Goal: Information Seeking & Learning: Check status

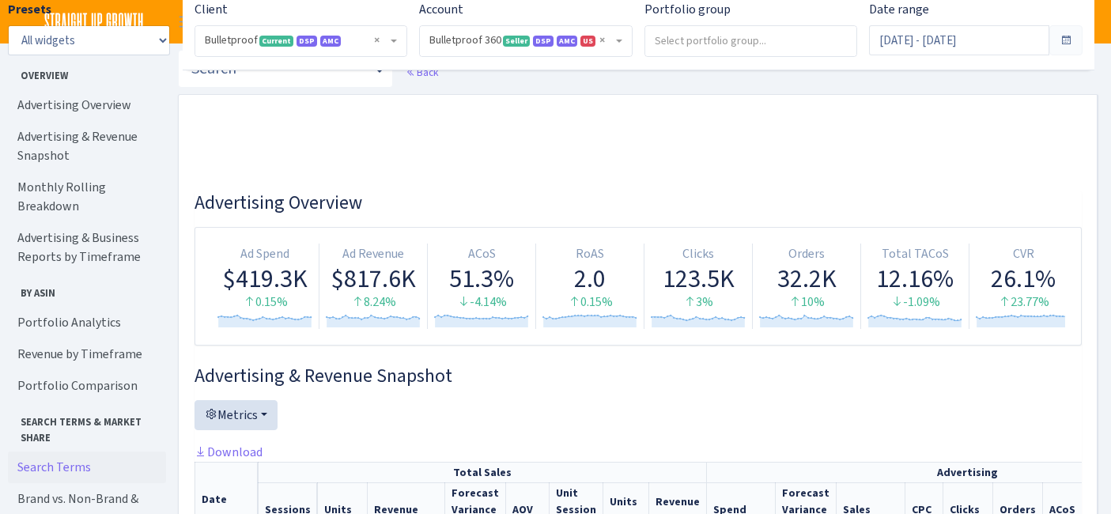
select select "3235730245795869"
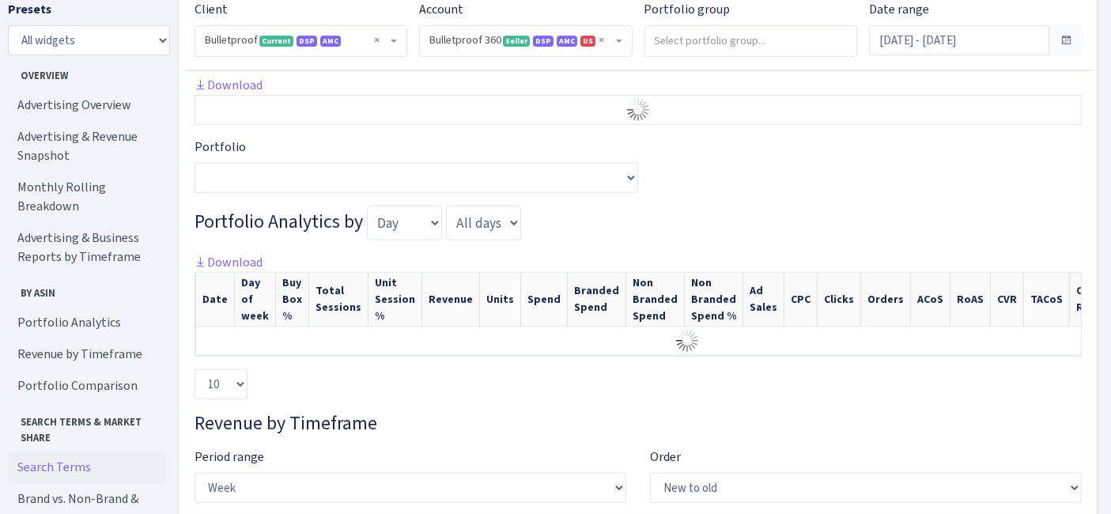
scroll to position [1009, 0]
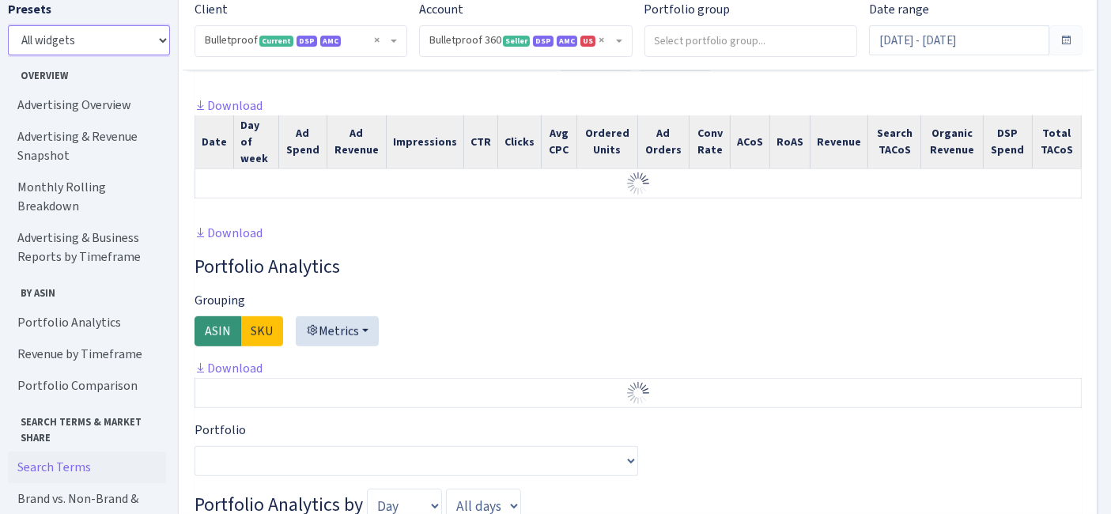
click at [83, 40] on select "All widgets" at bounding box center [89, 40] width 162 height 30
click at [89, 47] on select "All widgets" at bounding box center [89, 40] width 162 height 30
click at [303, 224] on div "Download Date Day of week Ad Spend Ad Revenue Impressions CTR Clicks Avg CPC Or…" at bounding box center [637, 159] width 887 height 127
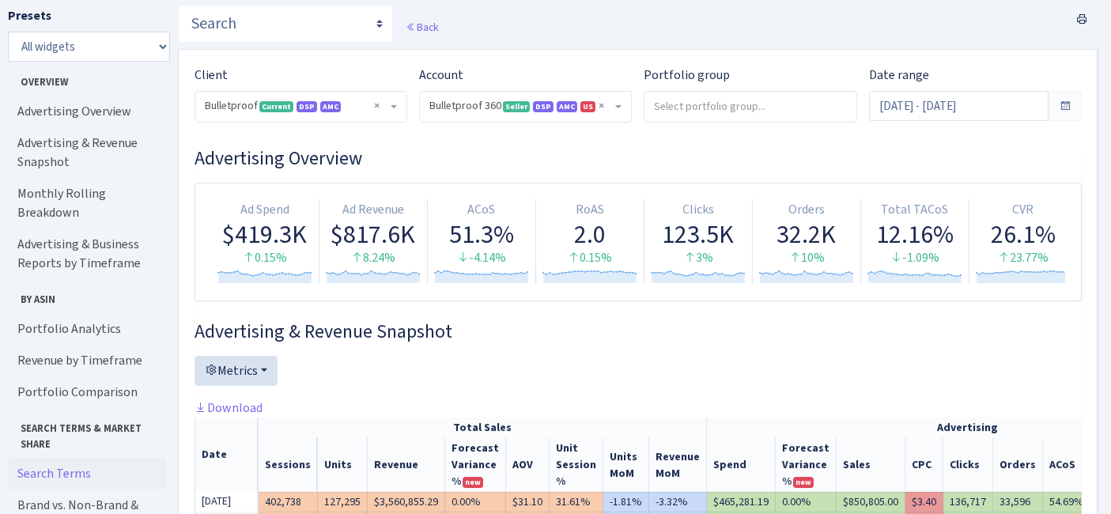
scroll to position [0, 0]
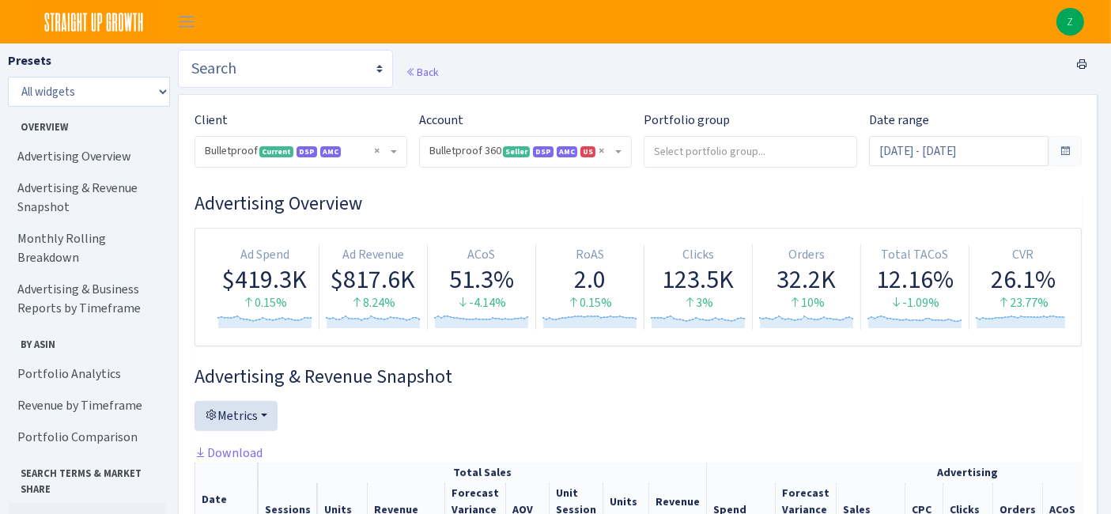
click at [282, 55] on select "Search Query Performance Search DSP FBA Inventory Forecast Tracking Profitabili…" at bounding box center [285, 69] width 215 height 38
click at [283, 82] on select "Search Query Performance Search DSP FBA Inventory Forecast Tracking Profitabili…" at bounding box center [285, 69] width 215 height 38
select select "https://straightupgrowth.com/admin/dashboard/7/show"
click at [178, 50] on select "Search Query Performance Search DSP FBA Inventory Forecast Tracking Profitabili…" at bounding box center [285, 69] width 215 height 38
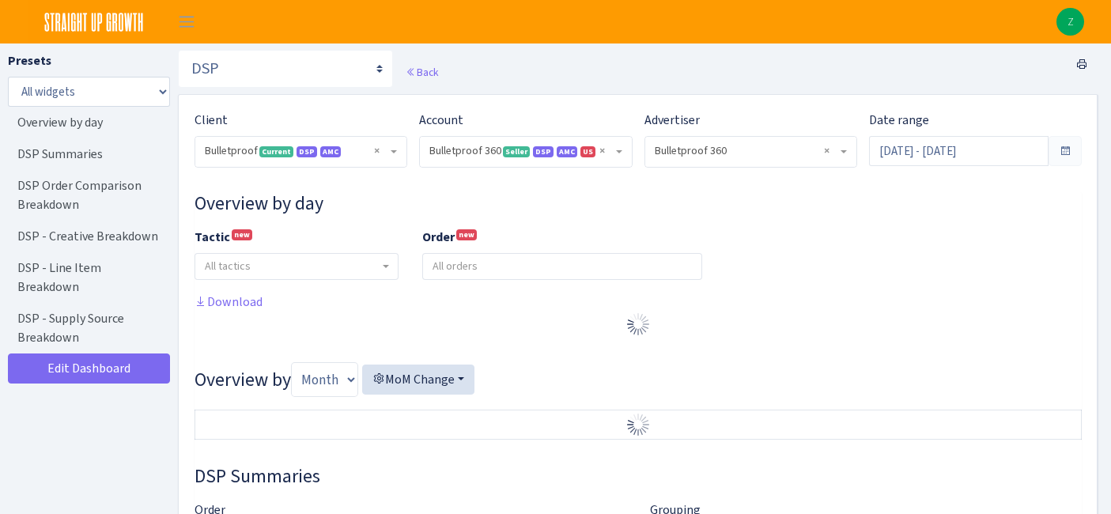
select select "3235730245795869"
select select "2888625790301"
select select
click at [963, 155] on input "[DATE] - [DATE]" at bounding box center [958, 151] width 179 height 30
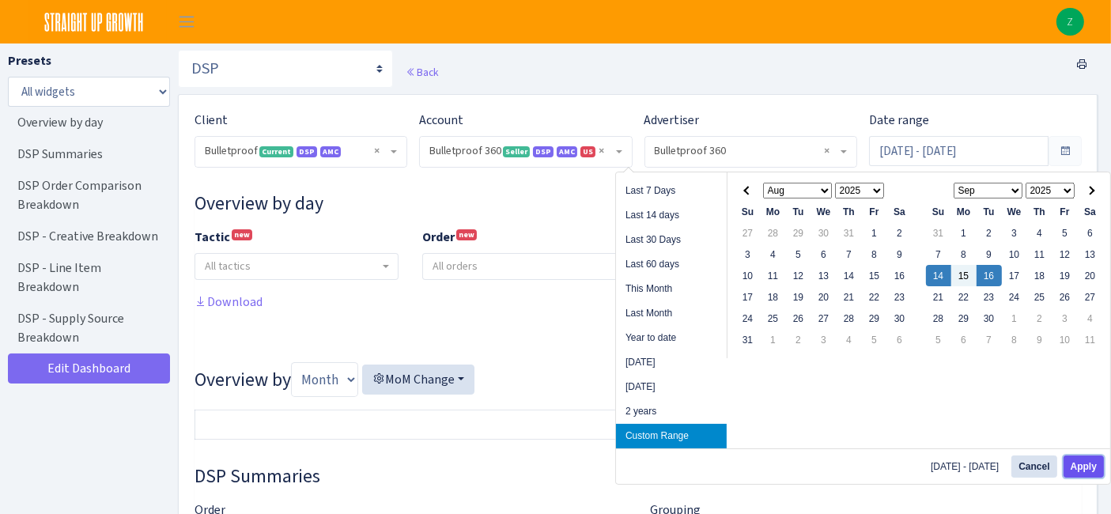
click at [1084, 459] on button "Apply" at bounding box center [1083, 466] width 40 height 22
type input "[DATE] - [DATE]"
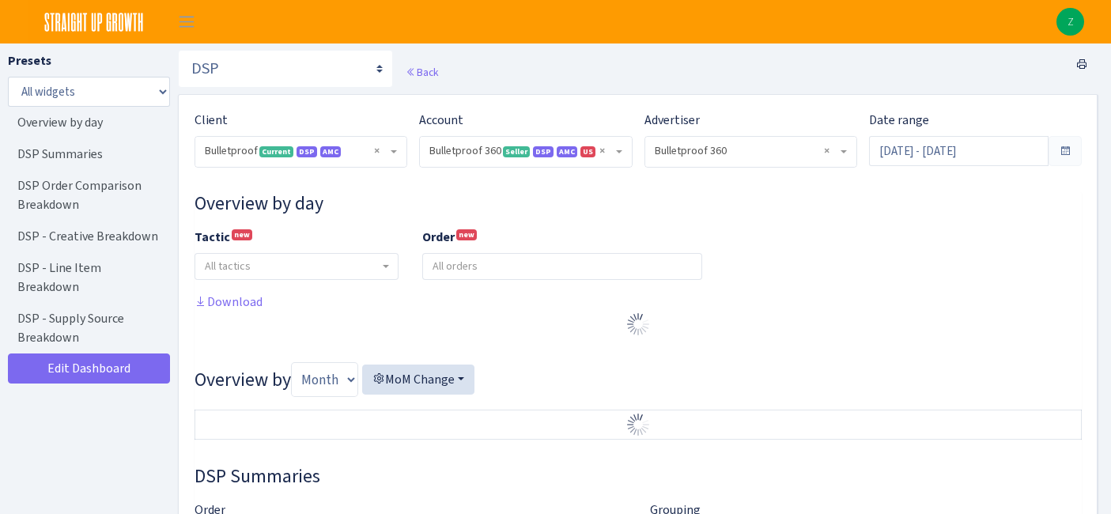
select select "3235730245795869"
select select "2888625790301"
select select
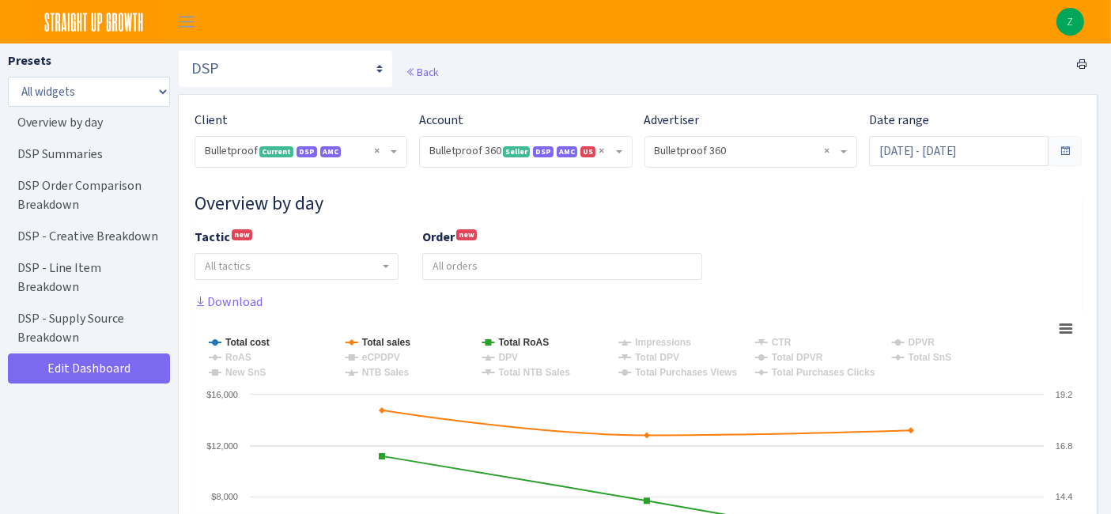
click at [304, 89] on div "Search Query Performance Search DSP FBA Inventory Forecast Tracking Profitabili…" at bounding box center [285, 72] width 215 height 44
click at [296, 73] on select "Search Query Performance Search DSP FBA Inventory Forecast Tracking Profitabili…" at bounding box center [285, 69] width 215 height 38
click at [270, 77] on select "Search Query Performance Search DSP FBA Inventory Forecast Tracking Profitabili…" at bounding box center [285, 69] width 215 height 38
select select "[URL][DOMAIN_NAME]"
click at [178, 50] on select "Search Query Performance Search DSP FBA Inventory Forecast Tracking Profitabili…" at bounding box center [285, 69] width 215 height 38
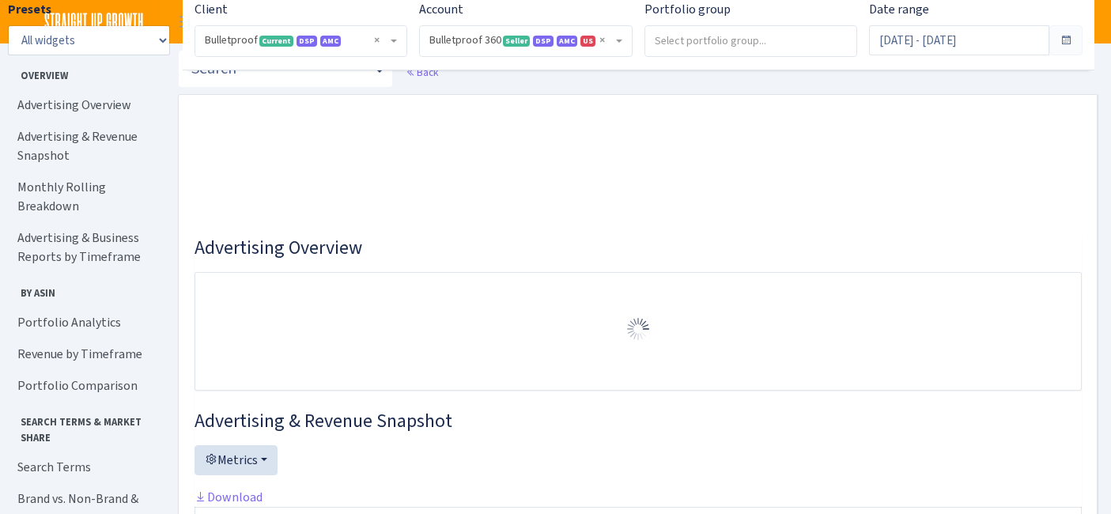
select select "3235730245795869"
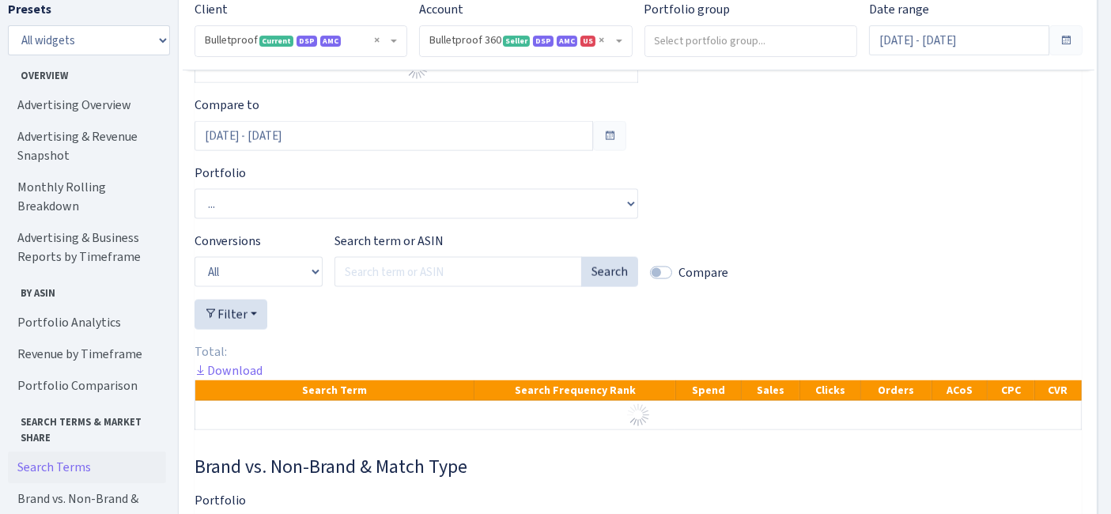
click at [56, 452] on link "Search Terms" at bounding box center [87, 467] width 158 height 32
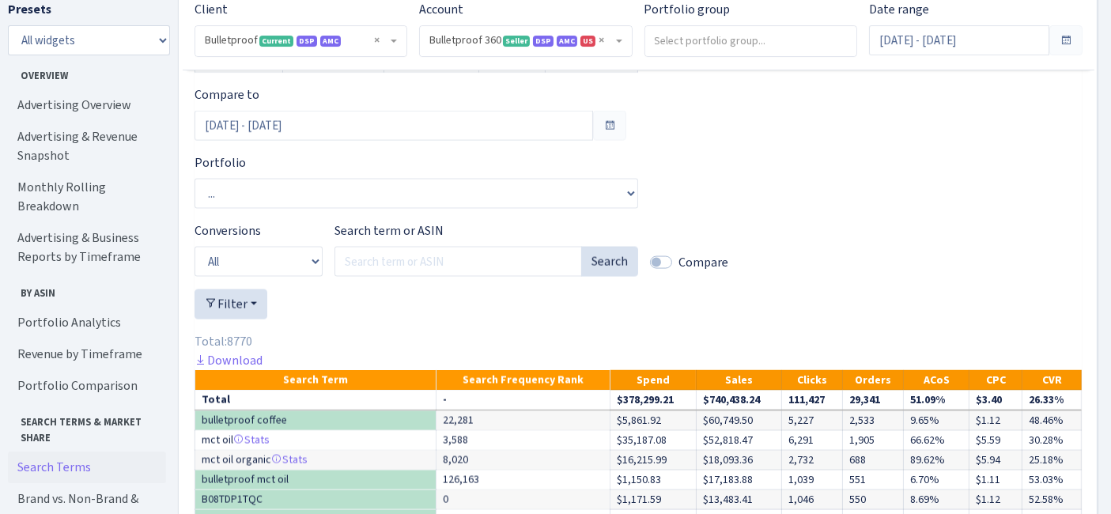
scroll to position [2561, 0]
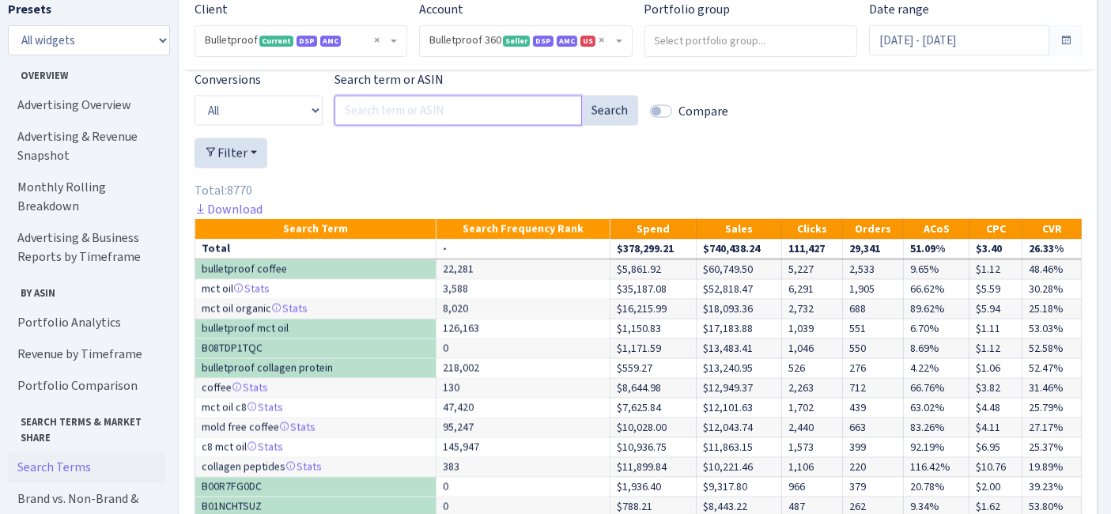
click at [463, 126] on input "Search term or ASIN" at bounding box center [457, 111] width 247 height 30
paste input "mct oul"
type input "mct oul"
click at [613, 126] on button "Search" at bounding box center [609, 111] width 57 height 30
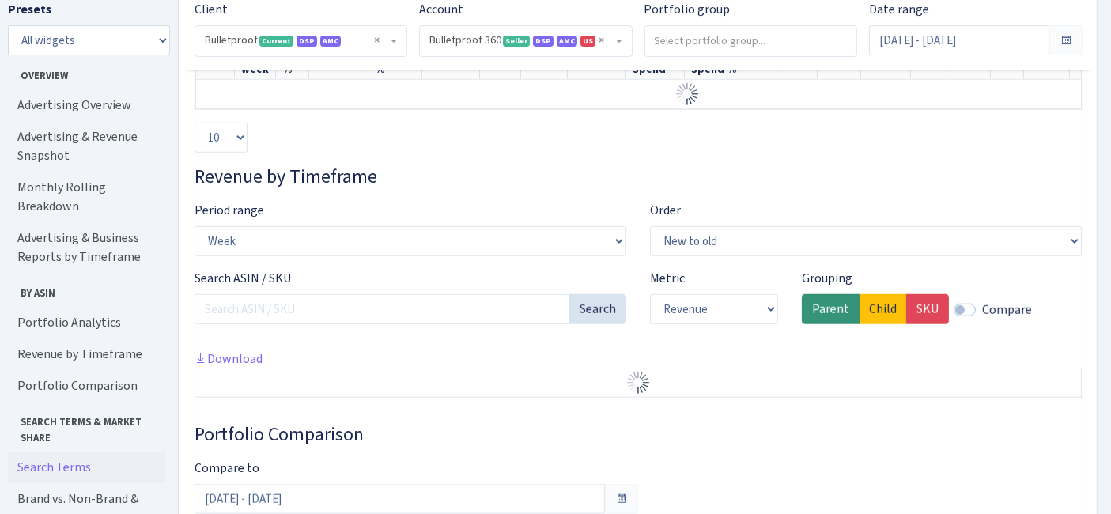
scroll to position [1068, 0]
